Goal: Task Accomplishment & Management: Manage account settings

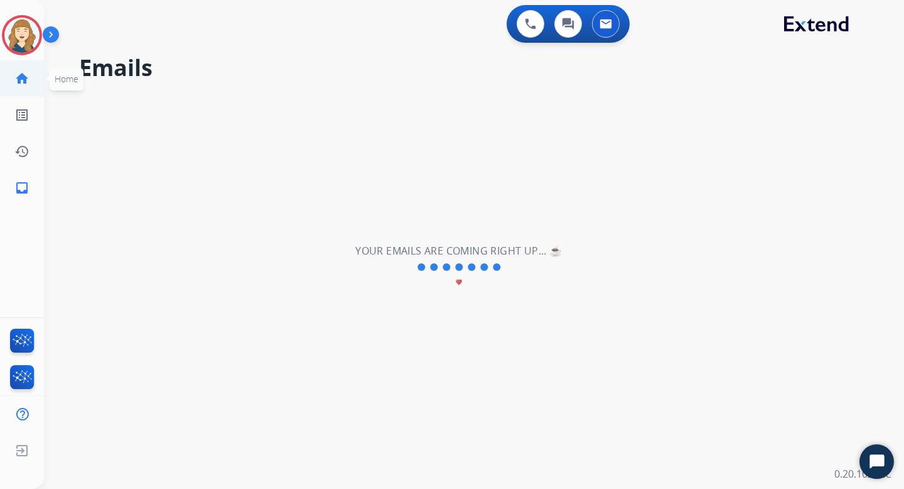
click at [21, 72] on mat-icon "home" at bounding box center [21, 78] width 15 height 15
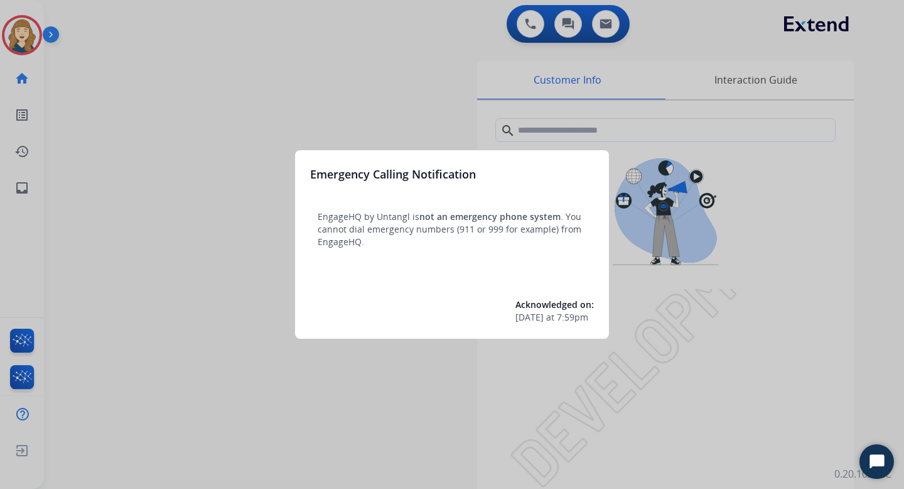
click at [423, 58] on div at bounding box center [452, 244] width 904 height 489
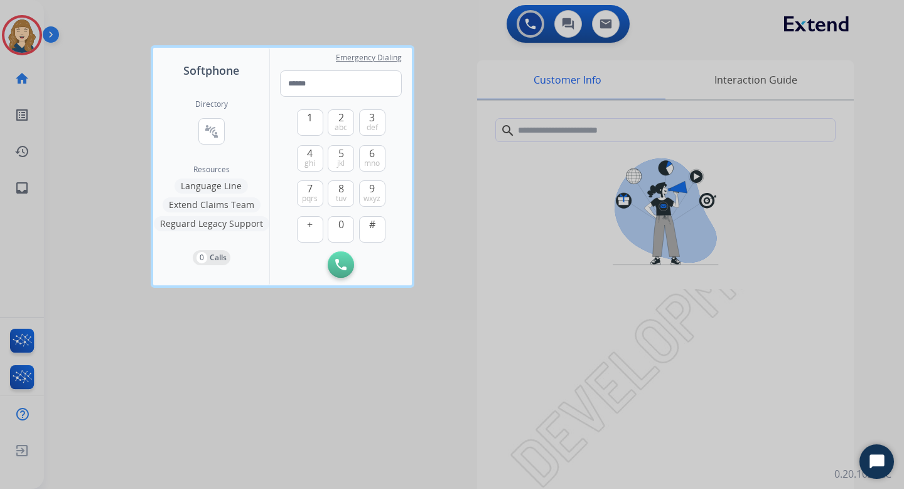
click at [84, 90] on div at bounding box center [452, 244] width 904 height 489
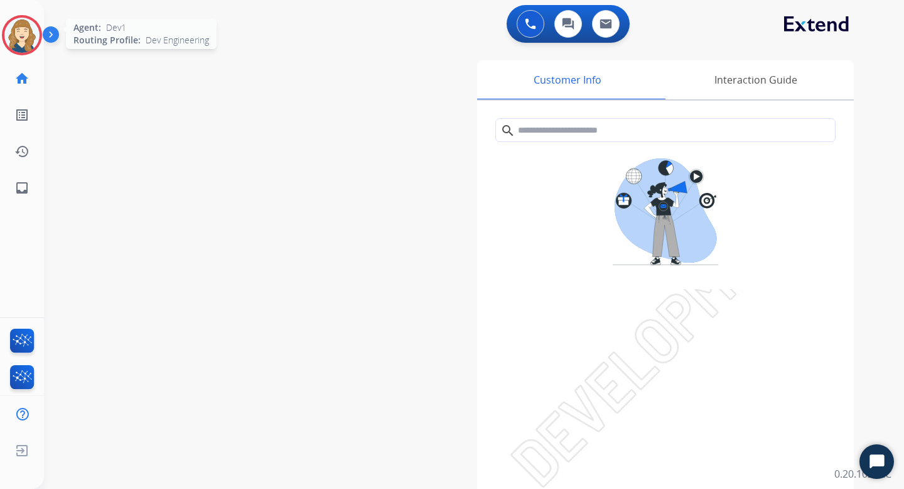
click at [21, 27] on img at bounding box center [21, 35] width 35 height 35
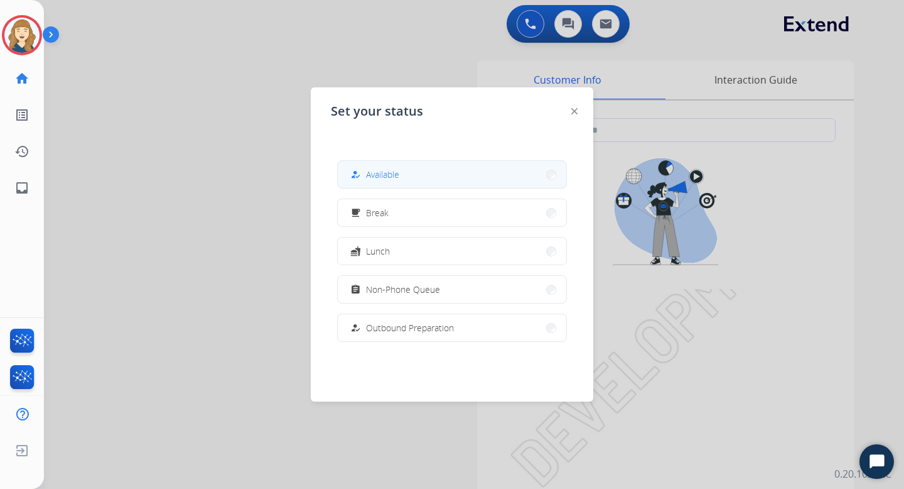
click at [387, 178] on span "Available" at bounding box center [382, 174] width 33 height 13
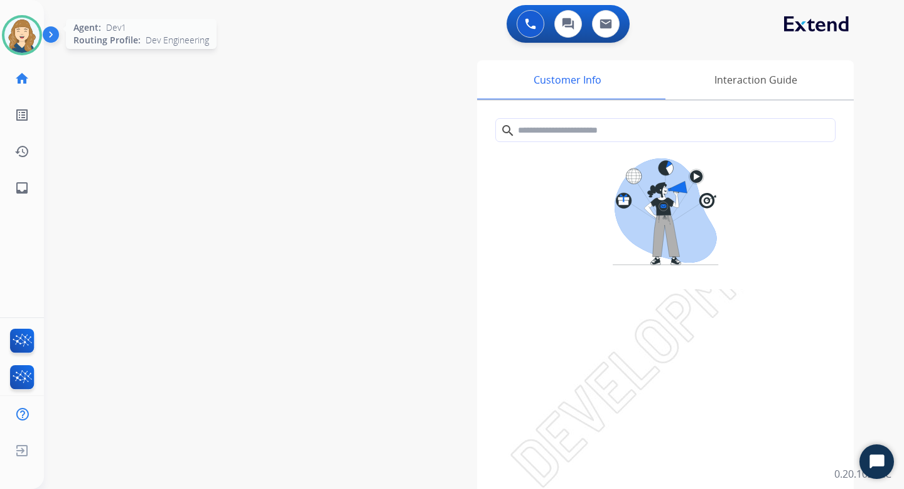
click at [27, 39] on img at bounding box center [21, 35] width 35 height 35
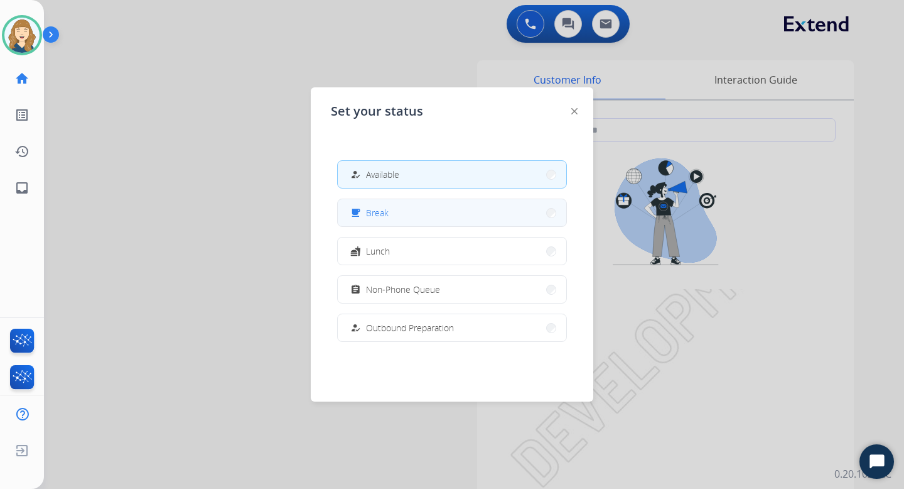
click at [501, 212] on button "free_breakfast Break" at bounding box center [452, 212] width 229 height 27
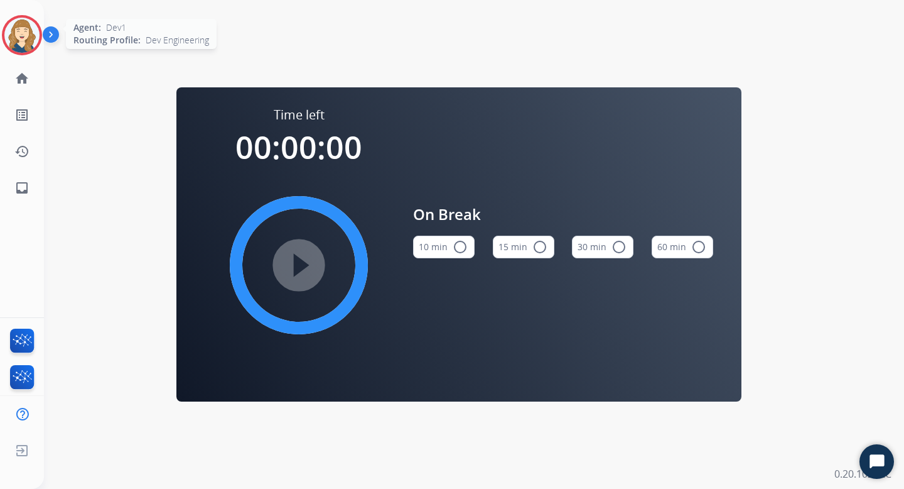
click at [21, 35] on img at bounding box center [21, 35] width 35 height 35
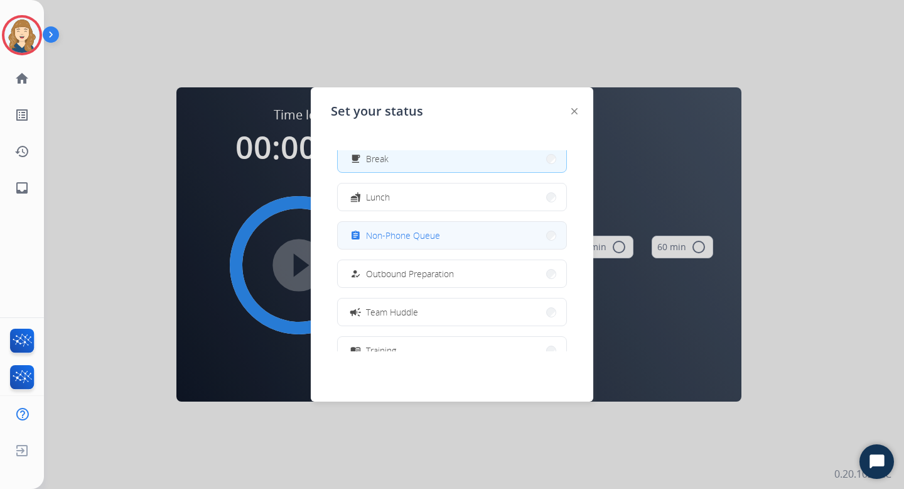
scroll to position [56, 0]
click at [439, 238] on span "Non-Phone Queue" at bounding box center [403, 233] width 74 height 13
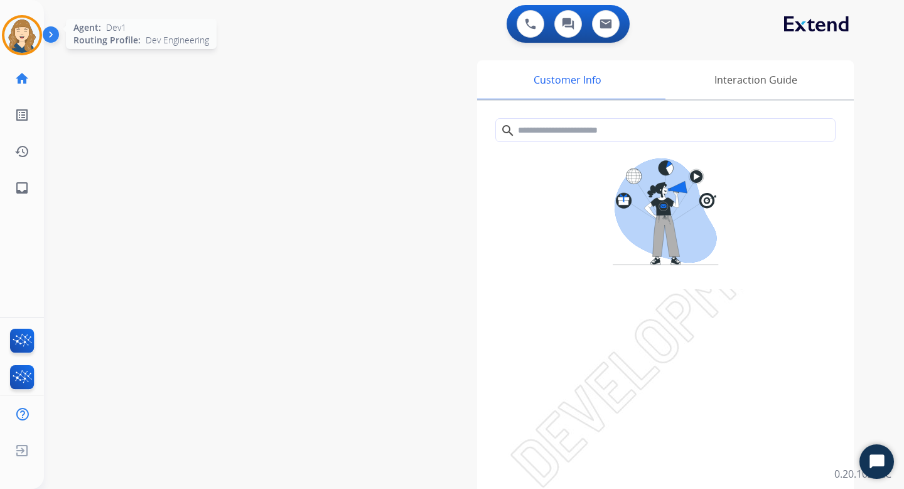
click at [6, 19] on div "Agent: Dev1 Routing Profile: Dev Engineering" at bounding box center [22, 35] width 40 height 40
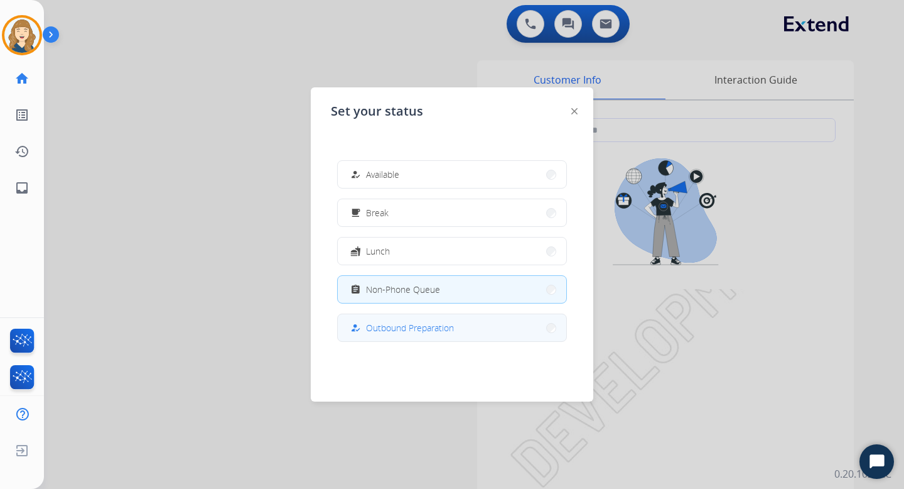
click at [381, 332] on span "Outbound Preparation" at bounding box center [410, 327] width 88 height 13
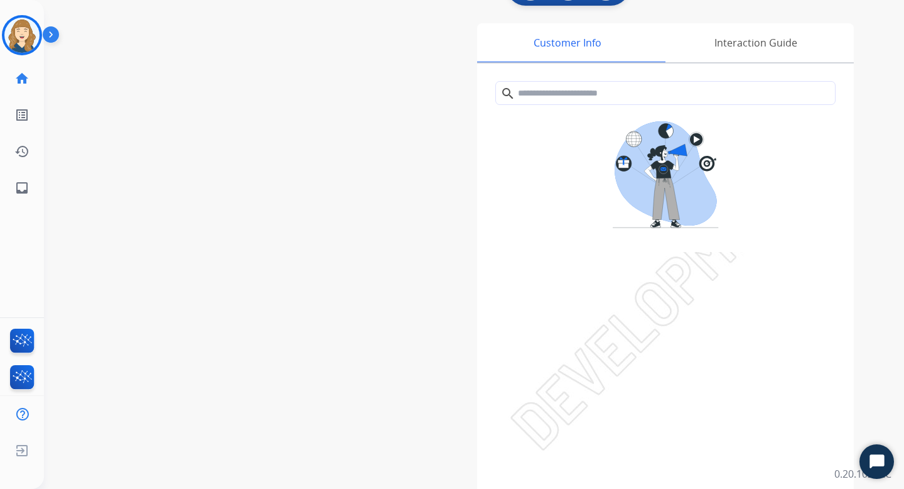
scroll to position [80, 0]
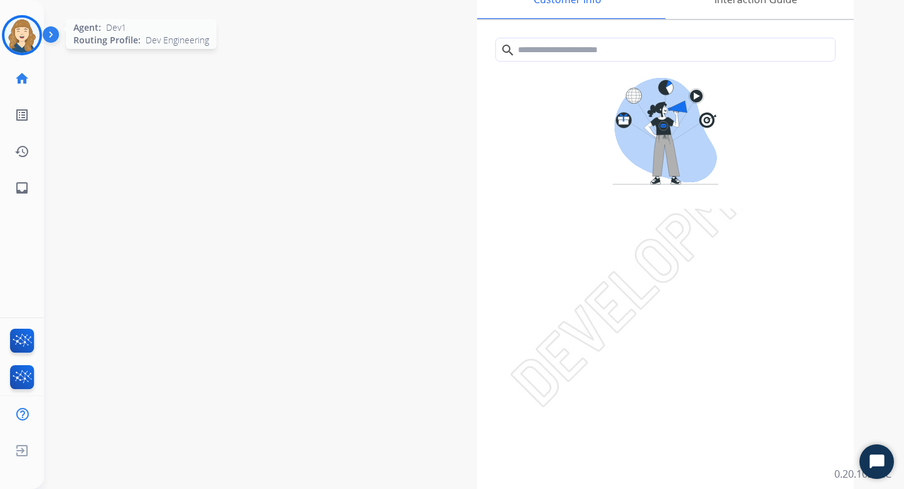
click at [20, 16] on div at bounding box center [22, 35] width 40 height 40
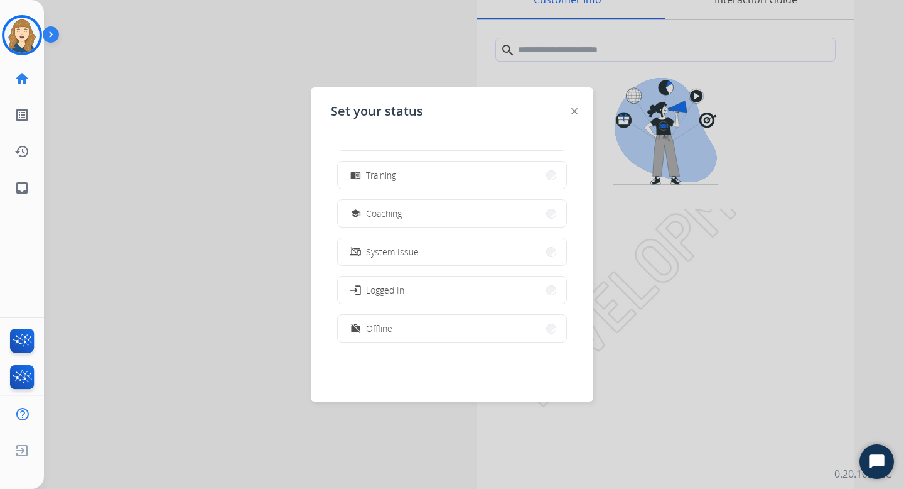
scroll to position [237, 0]
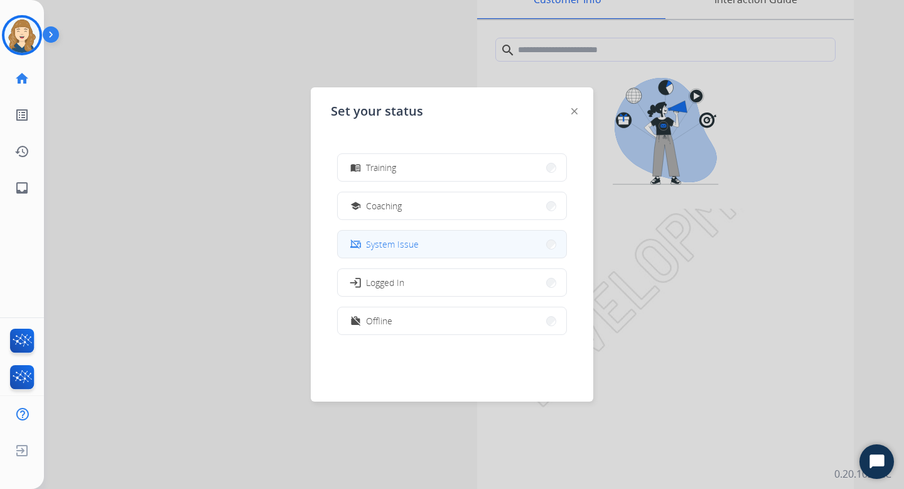
click at [406, 241] on span "System Issue" at bounding box center [392, 243] width 53 height 13
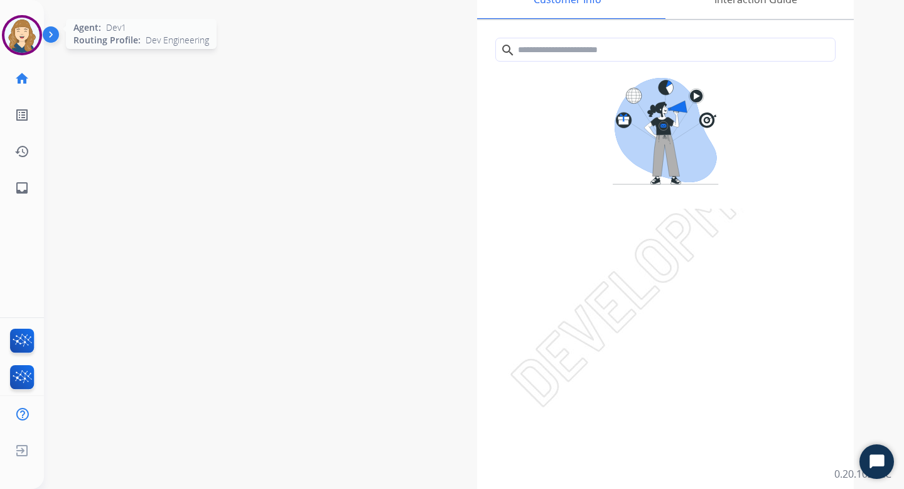
click at [13, 24] on img at bounding box center [21, 35] width 35 height 35
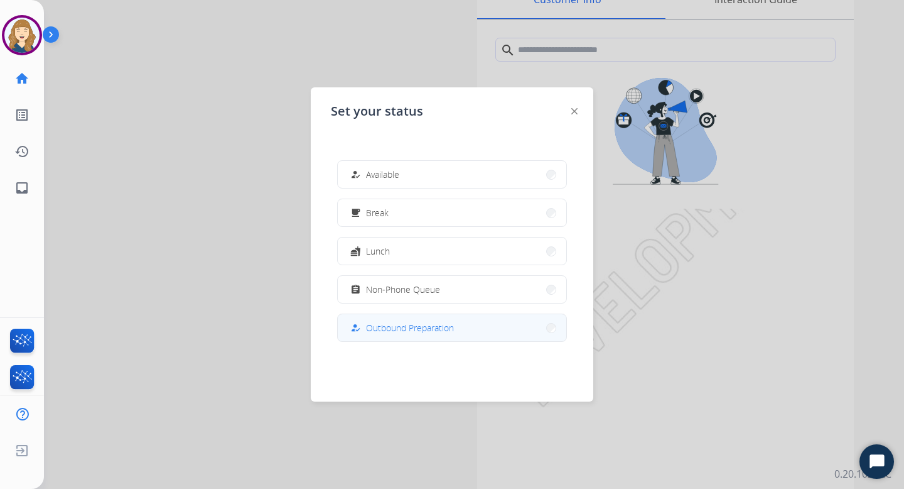
click at [379, 329] on span "Outbound Preparation" at bounding box center [410, 327] width 88 height 13
